Goal: Task Accomplishment & Management: Use online tool/utility

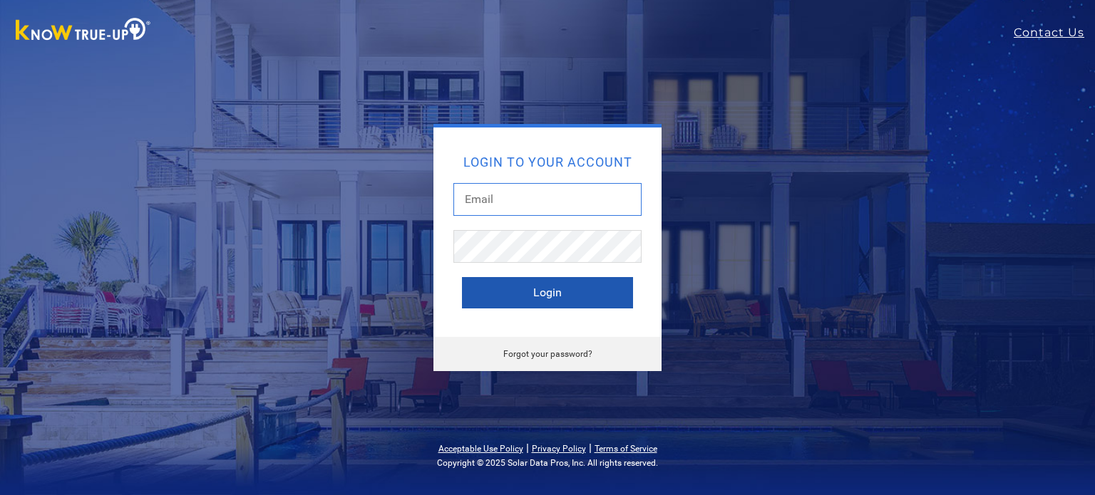
type input "[EMAIL_ADDRESS][DOMAIN_NAME]"
click at [525, 287] on button "Login" at bounding box center [547, 292] width 171 height 31
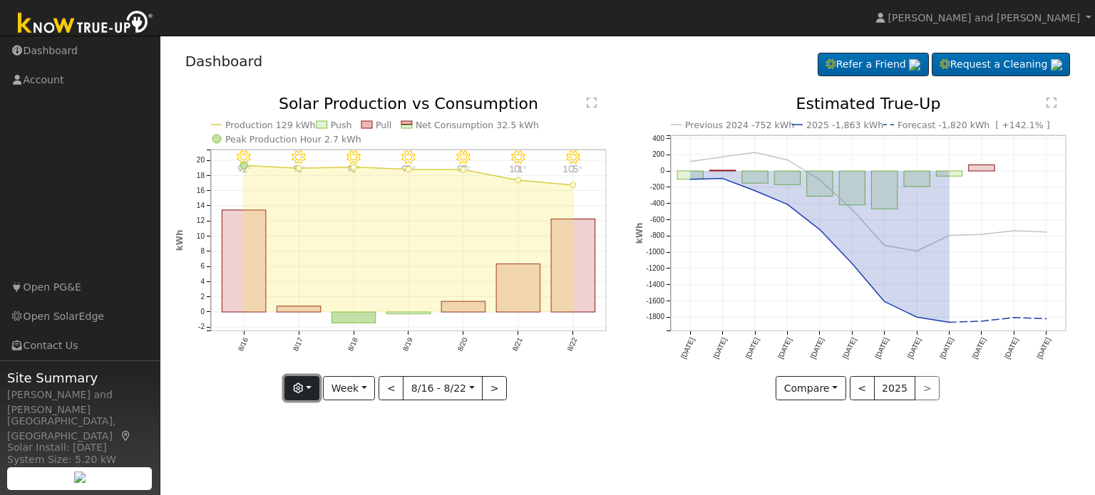
click at [313, 393] on button "button" at bounding box center [301, 388] width 35 height 24
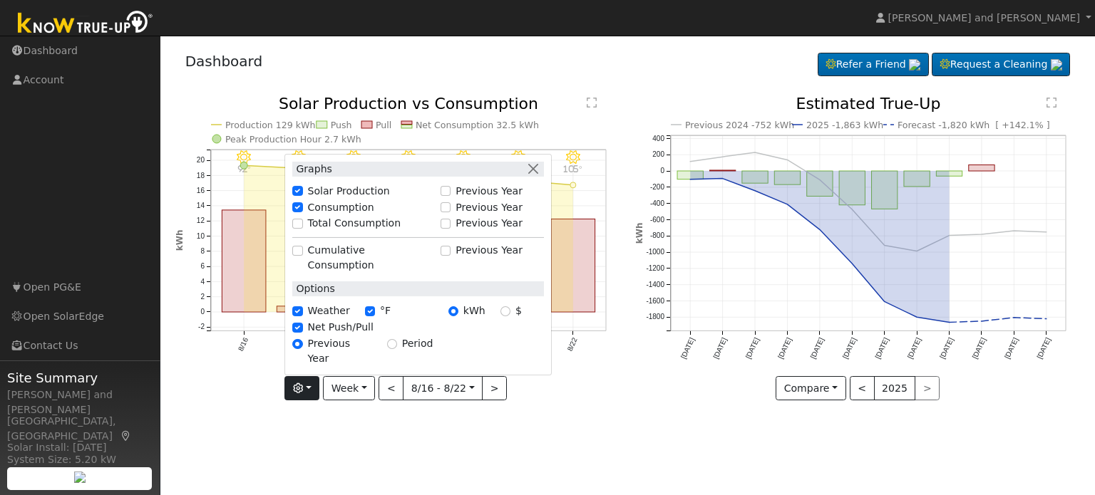
click at [311, 231] on div "Total Consumption" at bounding box center [362, 223] width 140 height 15
click at [302, 229] on input "Total Consumption" at bounding box center [297, 224] width 10 height 10
checkbox input "true"
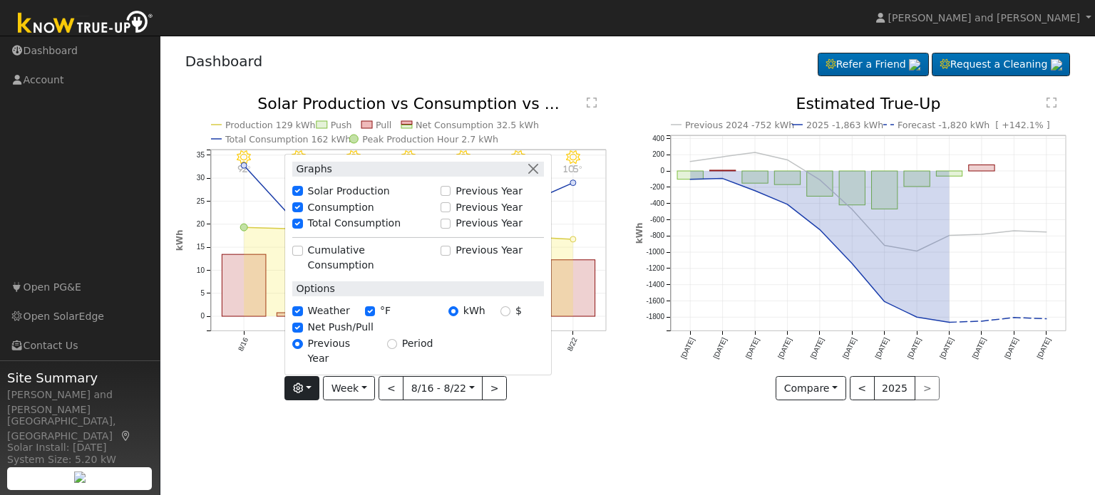
click at [571, 398] on icon "8/22 - Clear 105° 8/21 - Clear 101° 8/20 - Clear 97° 8/19 - Clear 95° 8/18 - Cl…" at bounding box center [397, 248] width 445 height 304
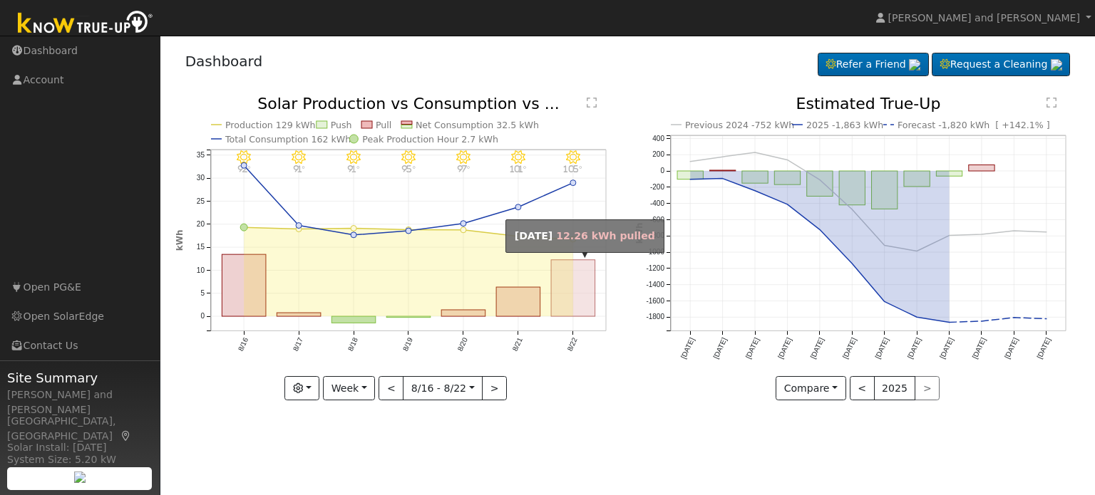
click at [563, 286] on rect "onclick=""" at bounding box center [573, 288] width 44 height 56
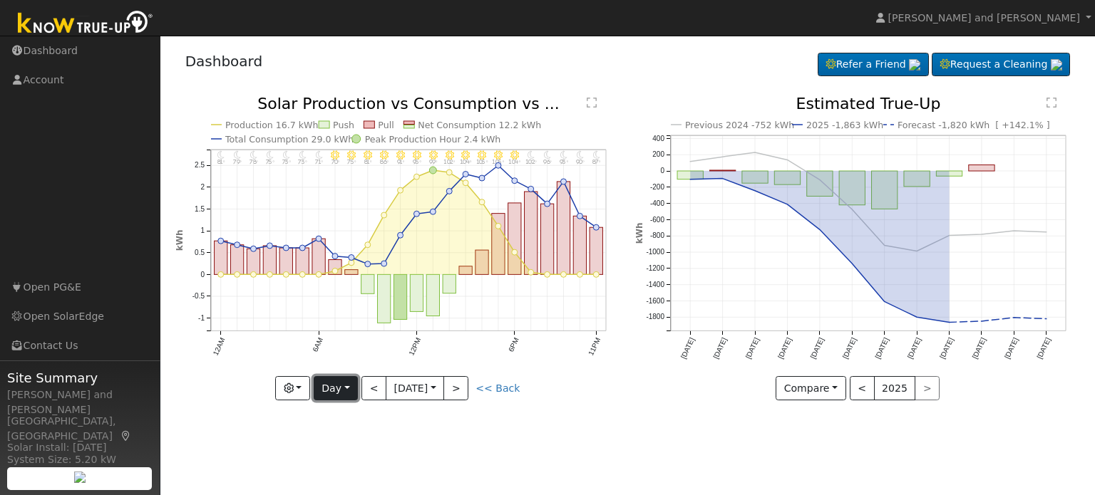
click at [348, 399] on button "Day" at bounding box center [336, 388] width 44 height 24
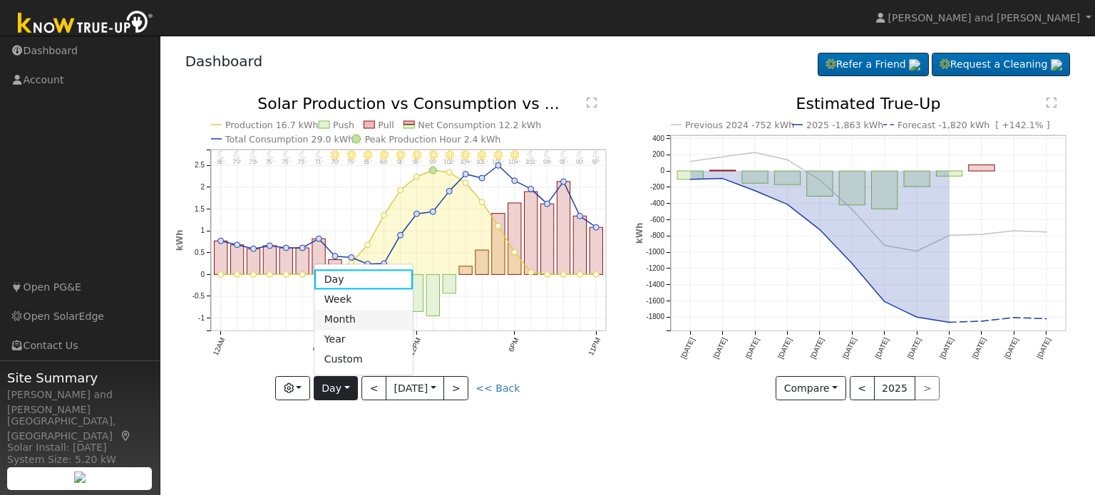
click at [356, 322] on link "Month" at bounding box center [363, 320] width 99 height 20
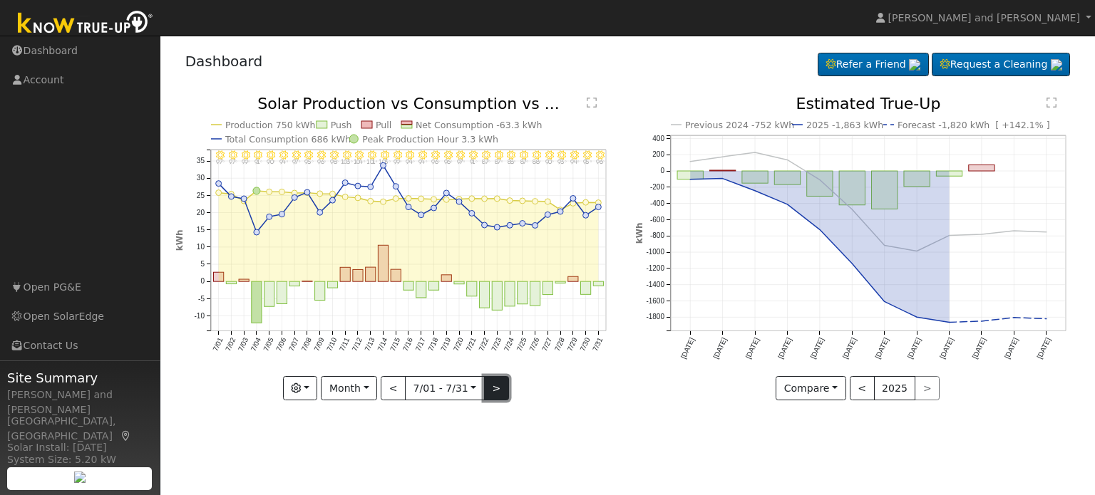
click at [491, 391] on button ">" at bounding box center [496, 388] width 25 height 24
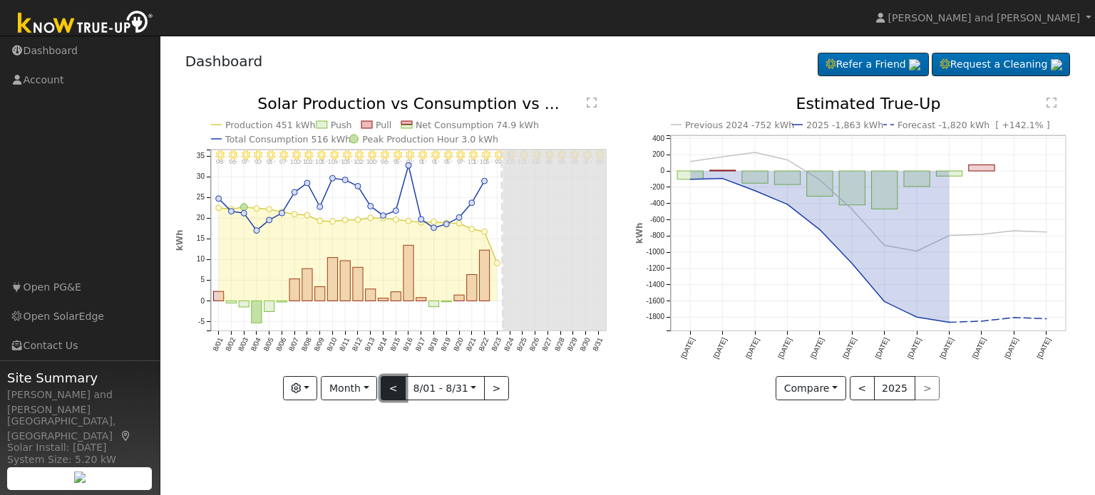
click at [393, 392] on button "<" at bounding box center [393, 388] width 25 height 24
type input "[DATE]"
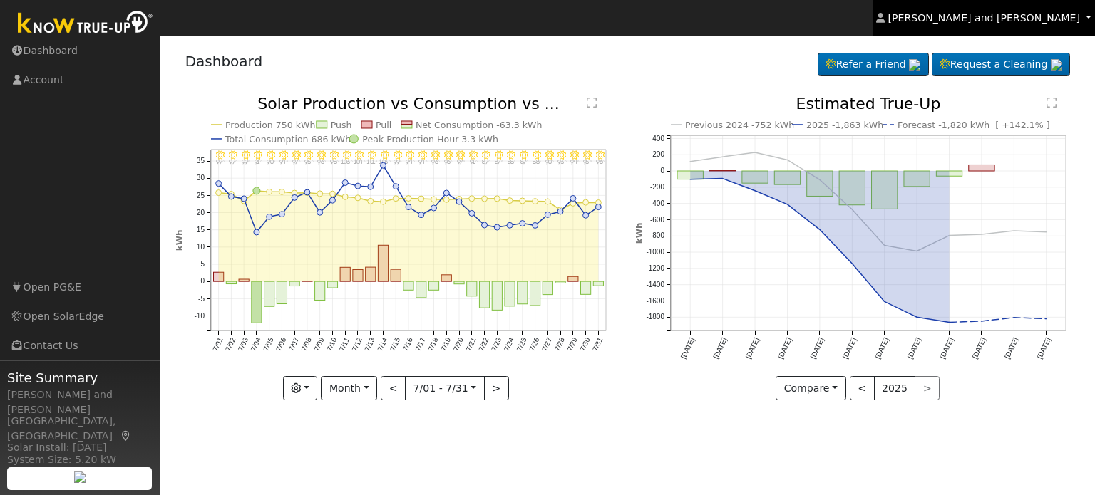
click at [1034, 15] on span "[PERSON_NAME] and [PERSON_NAME]" at bounding box center [984, 17] width 192 height 11
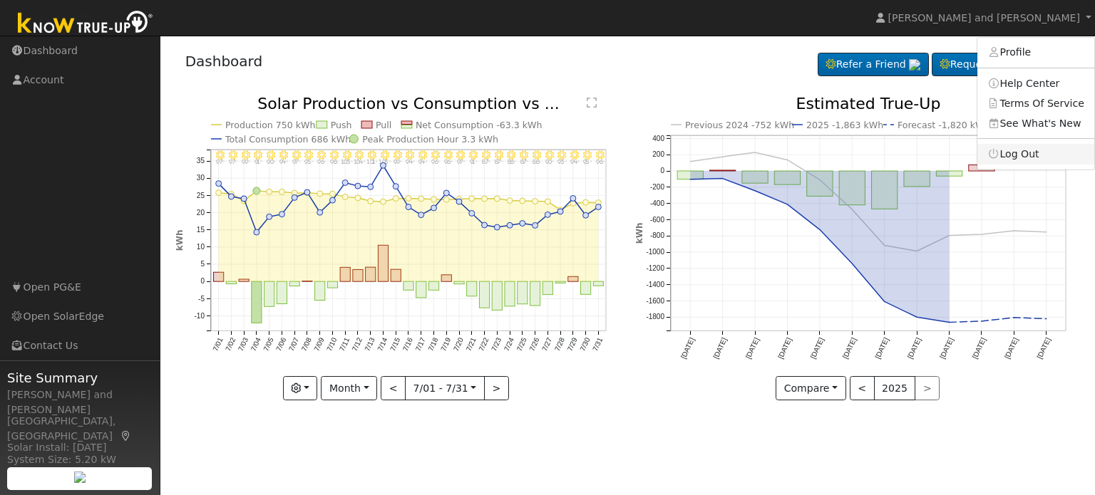
click at [1020, 158] on link "Log Out" at bounding box center [1035, 154] width 117 height 20
